Goal: Find specific page/section: Find specific page/section

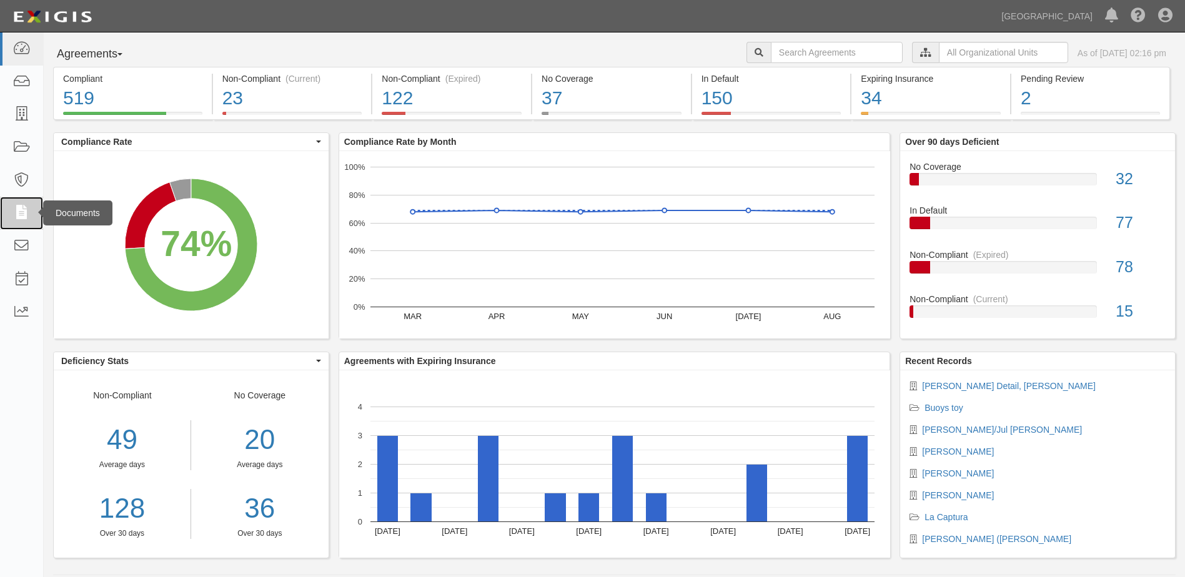
click at [17, 214] on icon at bounding box center [20, 213] width 17 height 14
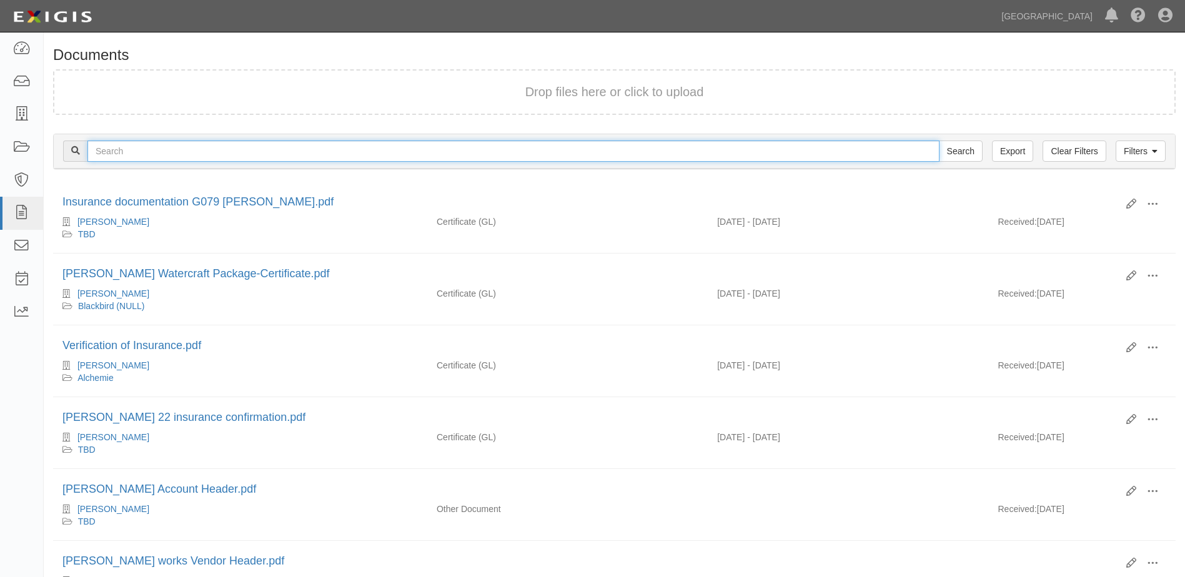
click at [130, 147] on input "text" at bounding box center [513, 151] width 852 height 21
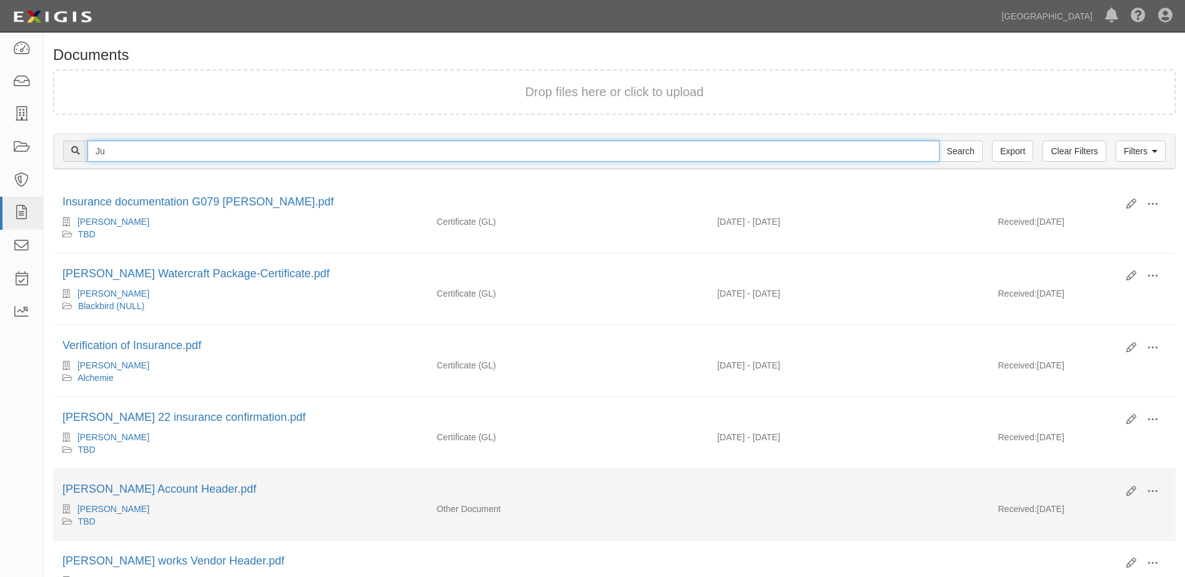
type input "J"
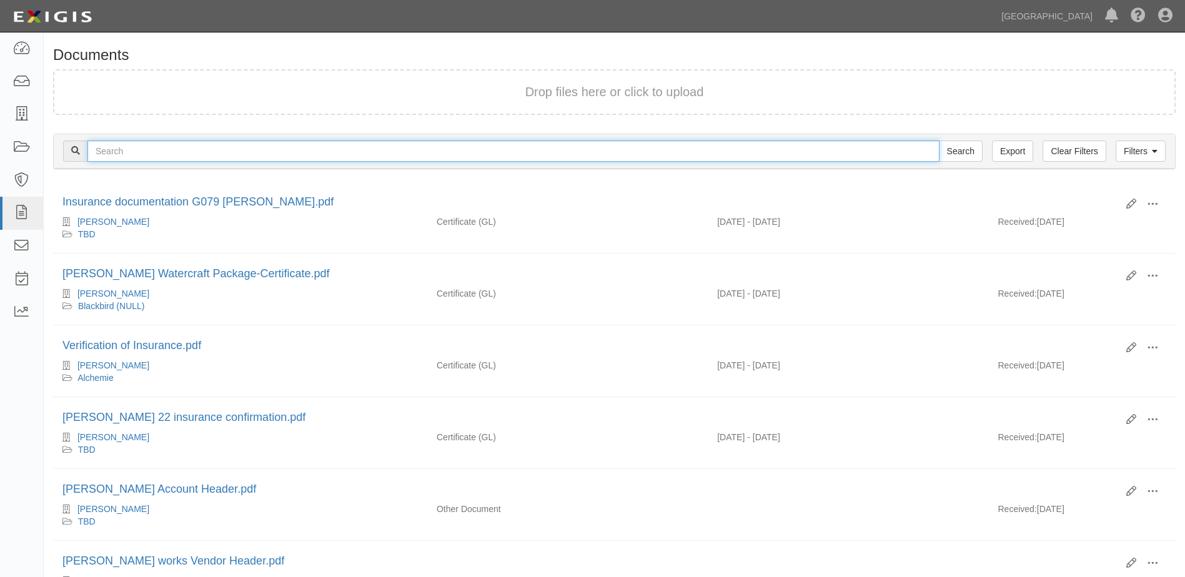
click at [137, 151] on input "text" at bounding box center [513, 151] width 852 height 21
type input "[PERSON_NAME]"
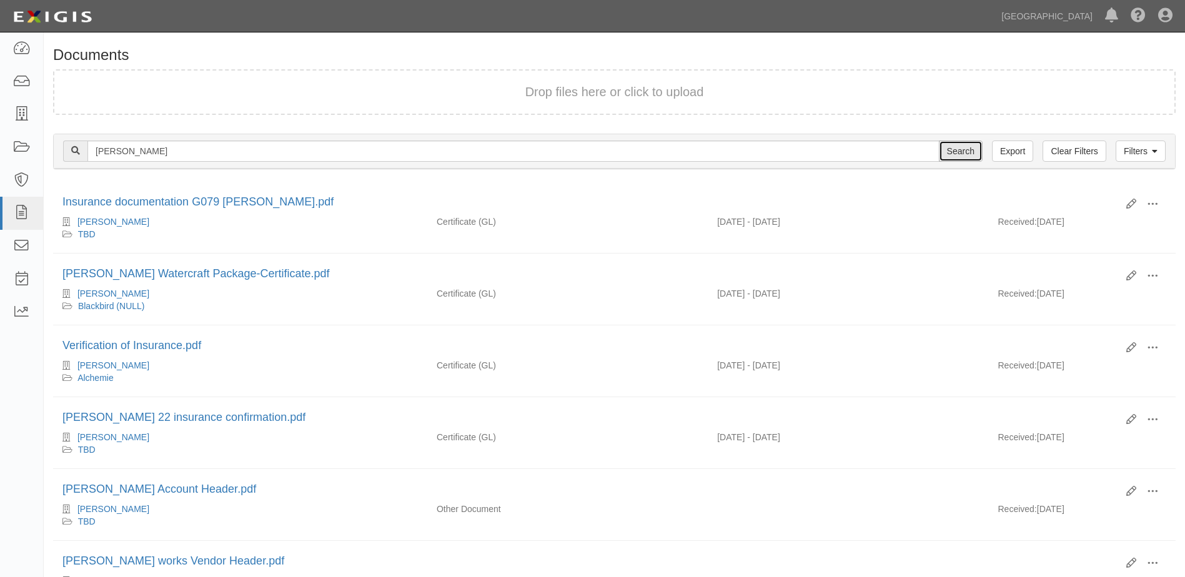
click at [966, 146] on input "Search" at bounding box center [961, 151] width 44 height 21
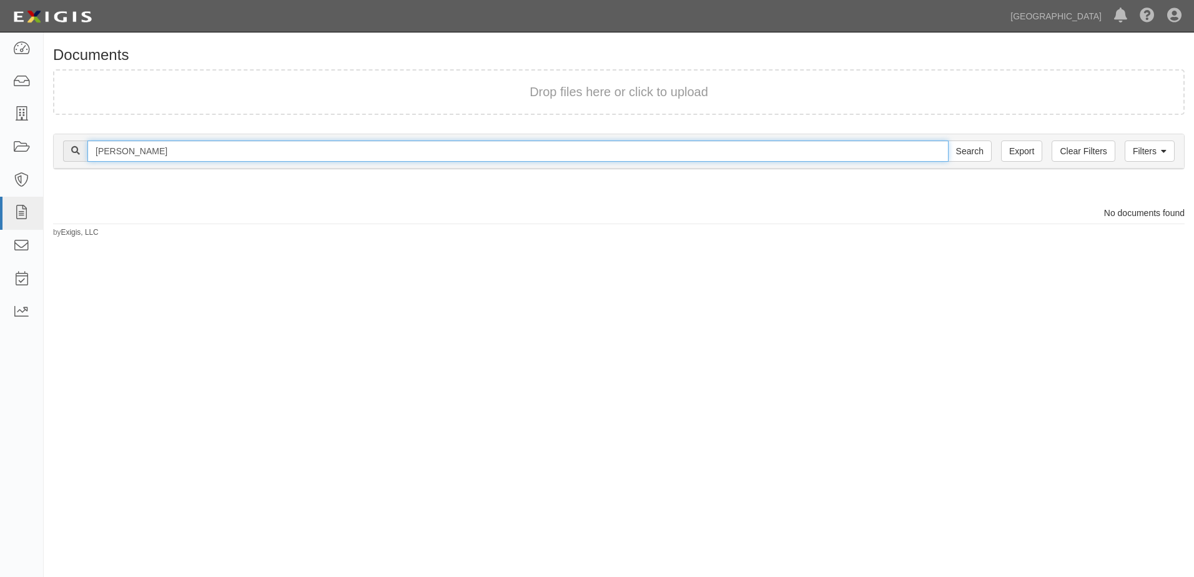
drag, startPoint x: 163, startPoint y: 147, endPoint x: 84, endPoint y: 154, distance: 79.5
click at [84, 154] on div "Larry Murray Search" at bounding box center [527, 151] width 929 height 21
type input "Just Dreaming"
click at [948, 141] on input "Search" at bounding box center [970, 151] width 44 height 21
